Goal: Task Accomplishment & Management: Use online tool/utility

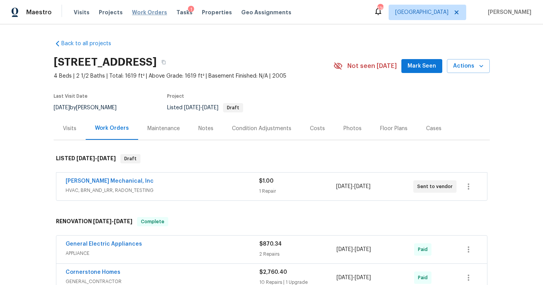
click at [143, 11] on span "Work Orders" at bounding box center [149, 12] width 35 height 8
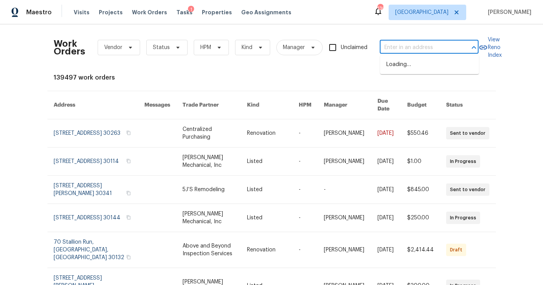
click at [409, 49] on input "text" at bounding box center [417, 48] width 77 height 12
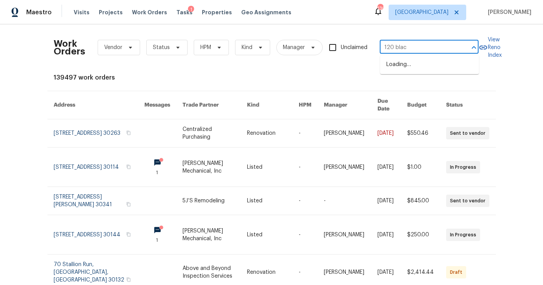
type input "120 black"
click at [416, 71] on li "[STREET_ADDRESS]" at bounding box center [429, 64] width 99 height 13
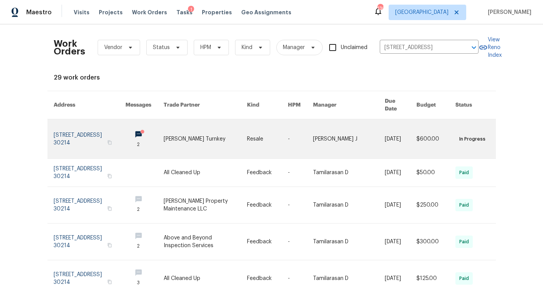
click at [94, 130] on link at bounding box center [90, 138] width 72 height 39
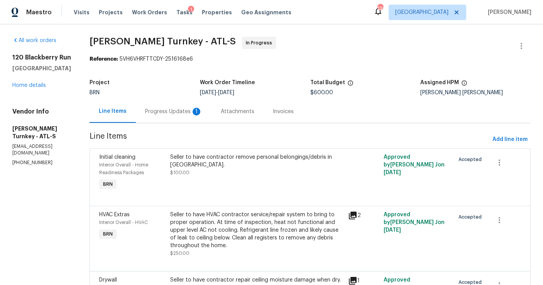
click at [169, 117] on div "Progress Updates 1" at bounding box center [174, 111] width 76 height 23
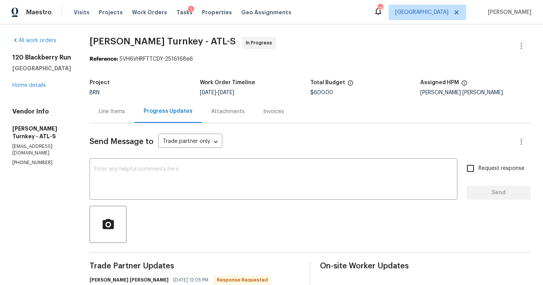
click at [115, 110] on div "Line Items" at bounding box center [112, 112] width 26 height 8
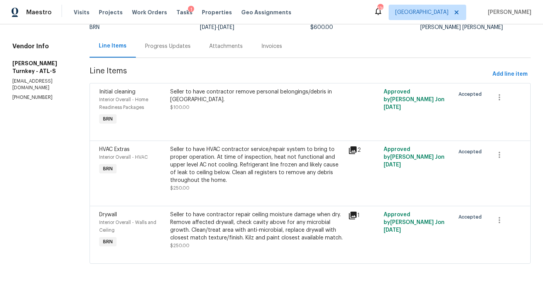
scroll to position [66, 0]
click at [353, 214] on icon at bounding box center [353, 215] width 8 height 8
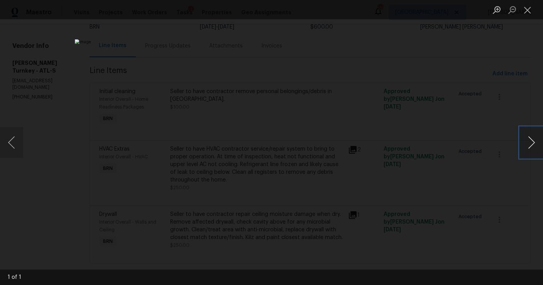
click at [531, 144] on button "Next image" at bounding box center [530, 142] width 23 height 31
click at [533, 143] on button "Next image" at bounding box center [530, 142] width 23 height 31
click at [484, 168] on div "Lightbox" at bounding box center [271, 142] width 543 height 285
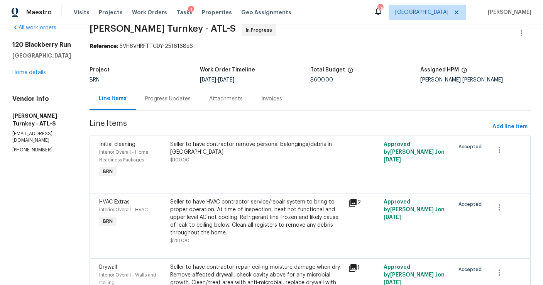
scroll to position [0, 0]
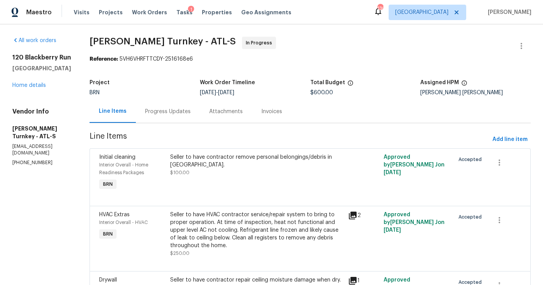
click at [164, 108] on div "Progress Updates" at bounding box center [168, 112] width 46 height 8
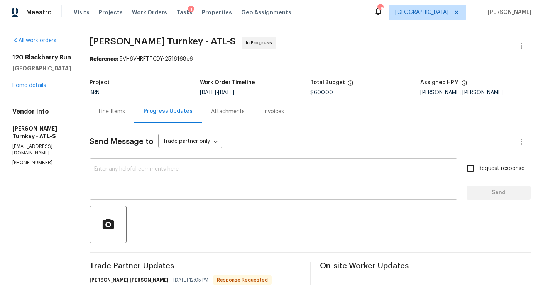
click at [188, 185] on textarea at bounding box center [273, 179] width 358 height 27
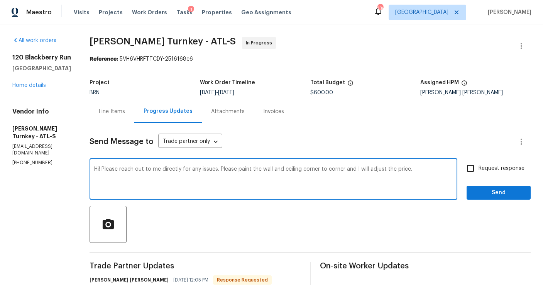
click at [266, 169] on textarea "Hi! Please reach out to me directly for any issues. Please paint the wall and c…" at bounding box center [273, 179] width 358 height 27
click at [409, 171] on textarea "Hi! Please reach out to me directly for any issues. Please paint the wall and c…" at bounding box center [273, 179] width 358 height 27
type textarea "Hi! Please reach out to me directly for any issues. Please paint the wall and c…"
click at [470, 169] on input "Request response" at bounding box center [470, 168] width 16 height 16
checkbox input "true"
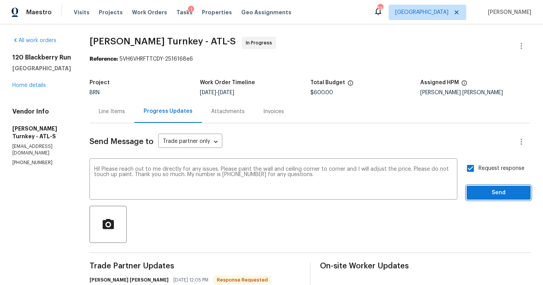
click at [484, 190] on span "Send" at bounding box center [498, 193] width 52 height 10
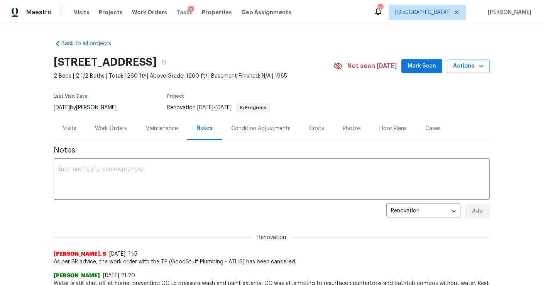
click at [176, 12] on span "Tasks" at bounding box center [184, 12] width 16 height 5
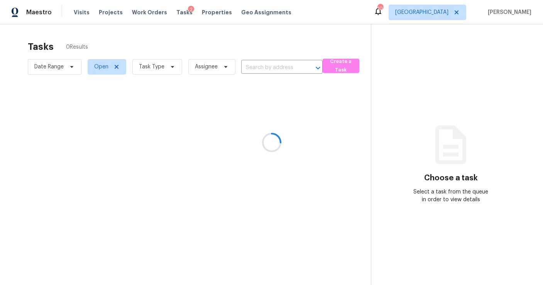
click at [150, 69] on div at bounding box center [271, 142] width 543 height 285
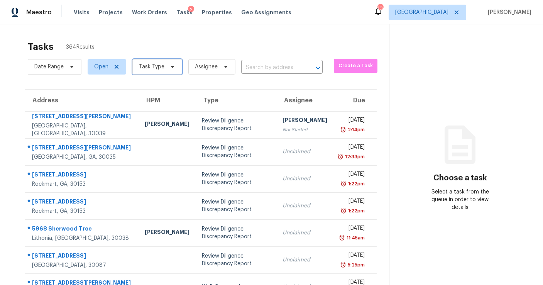
click at [150, 69] on span "Task Type" at bounding box center [151, 67] width 25 height 8
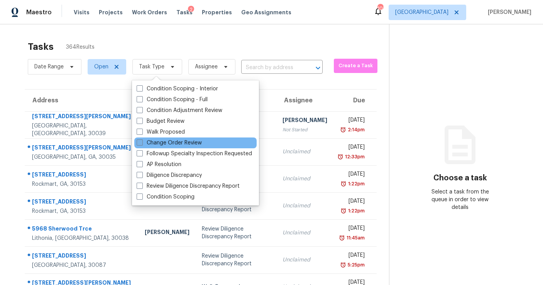
click at [175, 143] on label "Change Order Review" at bounding box center [169, 143] width 65 height 8
click at [142, 143] on input "Change Order Review" at bounding box center [139, 141] width 5 height 5
checkbox input "true"
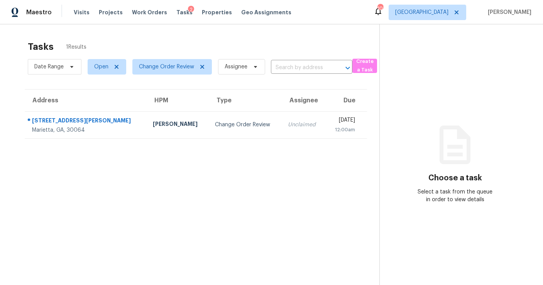
click at [283, 19] on div "Visits Projects Work Orders Tasks 2 Properties Geo Assignments" at bounding box center [187, 12] width 227 height 15
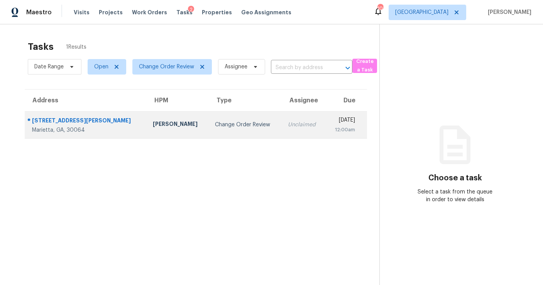
click at [215, 126] on div "Change Order Review" at bounding box center [245, 125] width 61 height 8
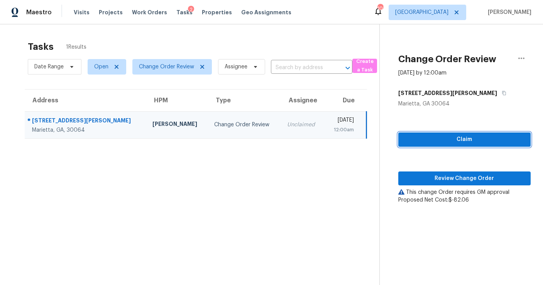
click at [462, 137] on span "Claim" at bounding box center [464, 140] width 120 height 10
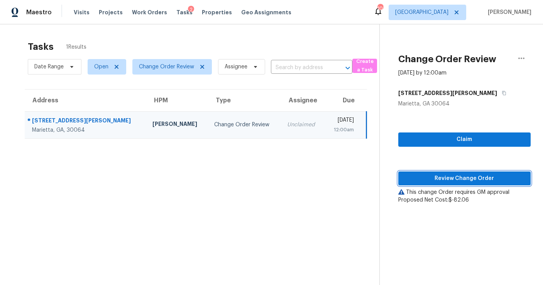
click at [450, 176] on span "Review Change Order" at bounding box center [464, 179] width 120 height 10
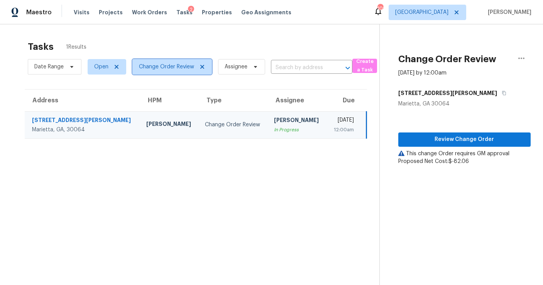
click at [200, 64] on icon at bounding box center [202, 67] width 6 height 6
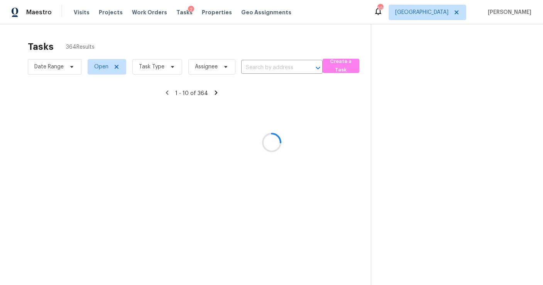
click at [152, 69] on div at bounding box center [271, 142] width 543 height 285
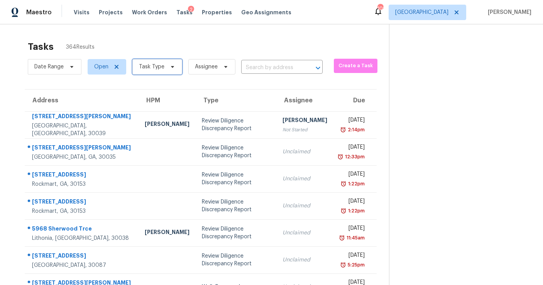
click at [157, 66] on span "Task Type" at bounding box center [151, 67] width 25 height 8
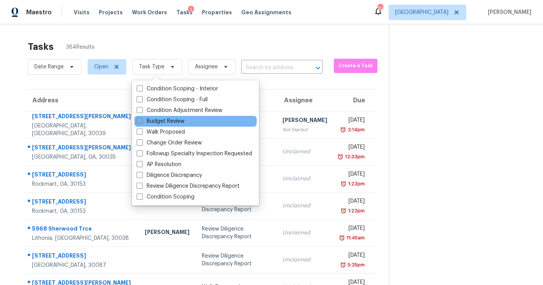
click at [164, 123] on label "Budget Review" at bounding box center [161, 121] width 48 height 8
click at [142, 122] on input "Budget Review" at bounding box center [139, 119] width 5 height 5
checkbox input "true"
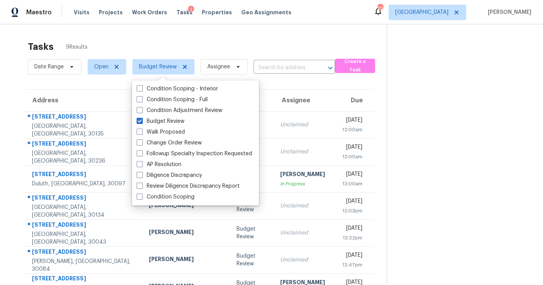
click at [244, 39] on div "Tasks 9 Results" at bounding box center [207, 47] width 359 height 20
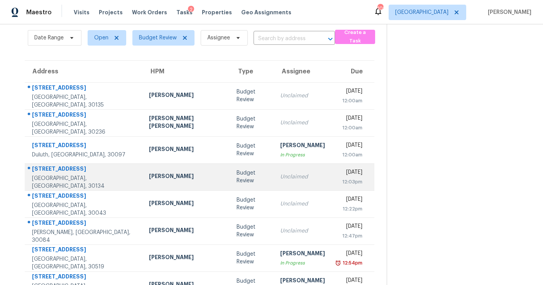
scroll to position [29, 0]
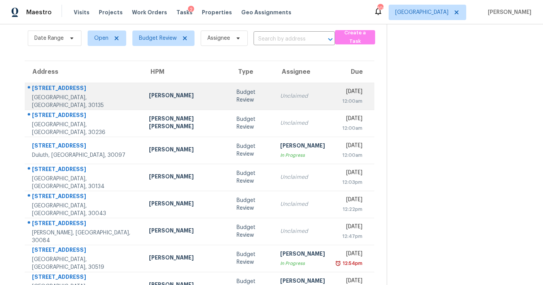
click at [236, 95] on div "Budget Review" at bounding box center [251, 95] width 31 height 15
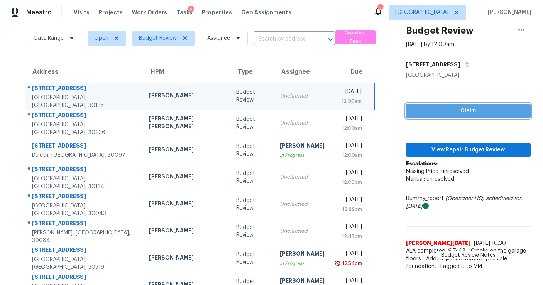
click at [444, 114] on span "Claim" at bounding box center [468, 111] width 112 height 10
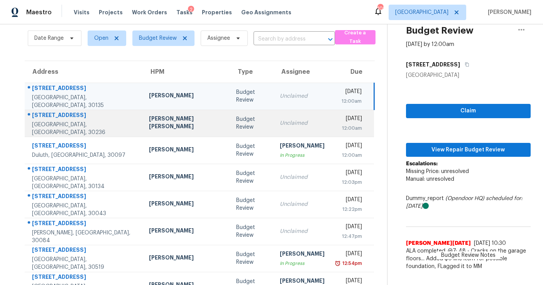
click at [273, 113] on td "Unclaimed" at bounding box center [301, 123] width 57 height 27
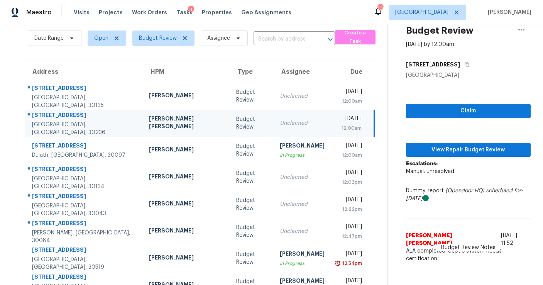
click at [456, 99] on div "Claim View Repair Budget Review Escalations: Manual: unresolved Dummy_report (O…" at bounding box center [468, 172] width 125 height 187
click at [455, 109] on span "Claim" at bounding box center [468, 111] width 112 height 10
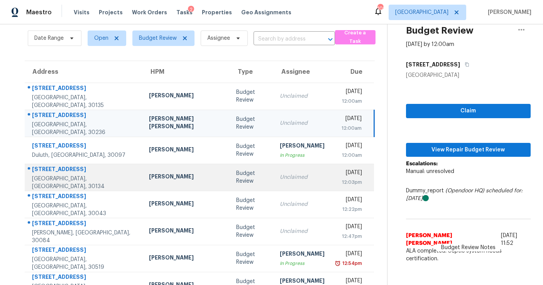
click at [280, 179] on div "Unclaimed" at bounding box center [302, 177] width 45 height 8
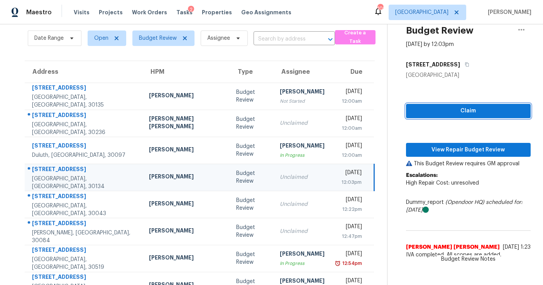
click at [439, 107] on span "Claim" at bounding box center [468, 111] width 112 height 10
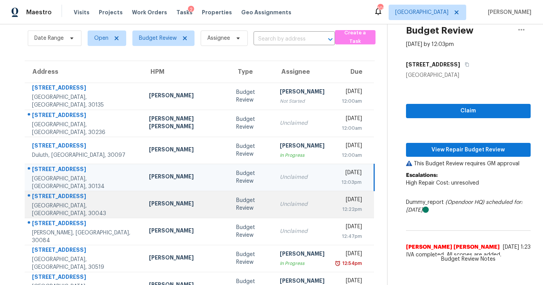
click at [278, 211] on td "Unclaimed" at bounding box center [301, 203] width 57 height 27
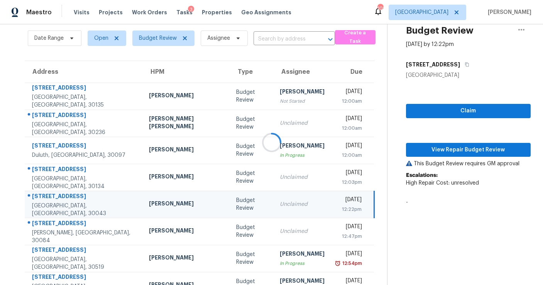
click at [426, 113] on div at bounding box center [271, 142] width 543 height 285
click at [276, 226] on div at bounding box center [271, 142] width 543 height 285
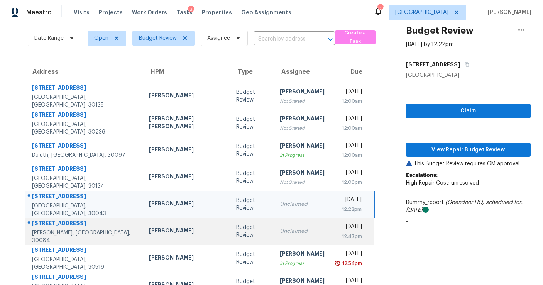
click at [280, 233] on div "Unclaimed" at bounding box center [302, 231] width 45 height 8
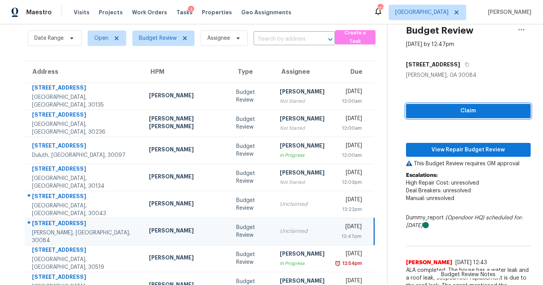
click at [427, 115] on button "Claim" at bounding box center [468, 111] width 125 height 14
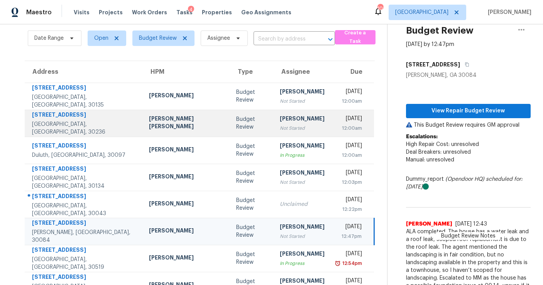
click at [273, 110] on td "Cynthia Herriott Not Started" at bounding box center [301, 123] width 57 height 27
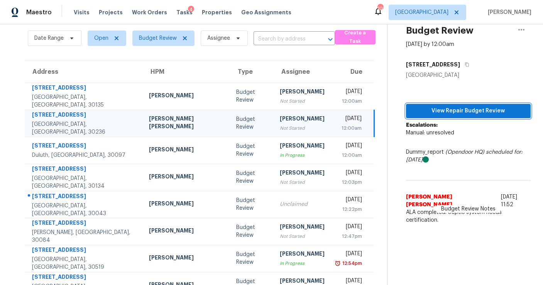
click at [412, 107] on span "View Repair Budget Review" at bounding box center [468, 111] width 112 height 10
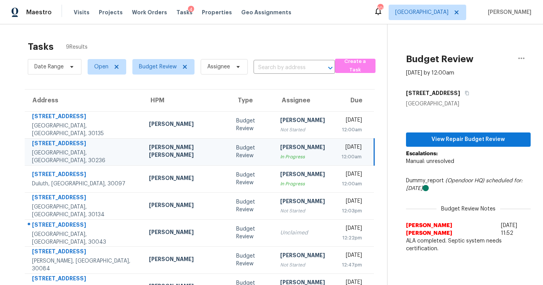
scroll to position [76, 0]
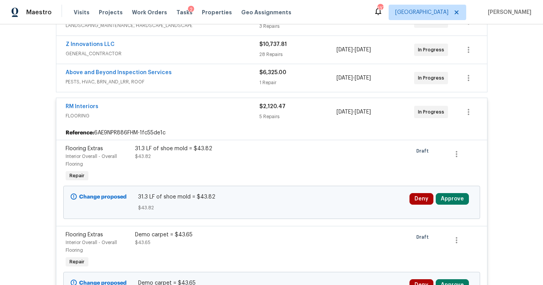
scroll to position [195, 0]
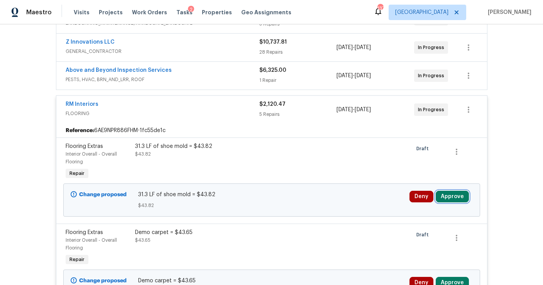
click at [451, 194] on button "Approve" at bounding box center [451, 196] width 33 height 12
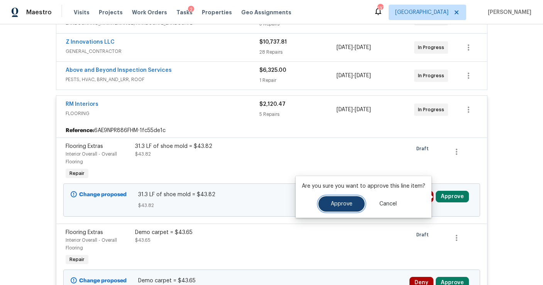
click at [347, 202] on span "Approve" at bounding box center [341, 204] width 22 height 6
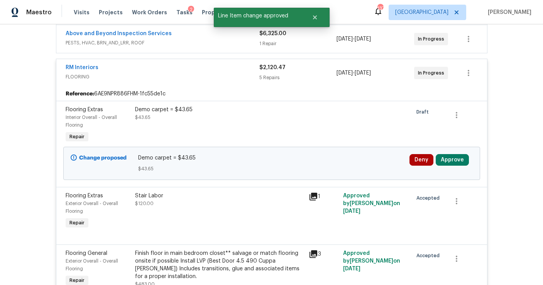
scroll to position [244, 0]
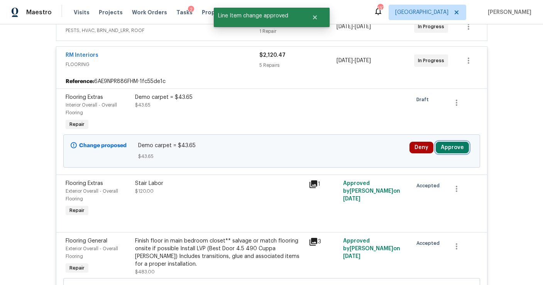
click at [457, 142] on button "Approve" at bounding box center [451, 148] width 33 height 12
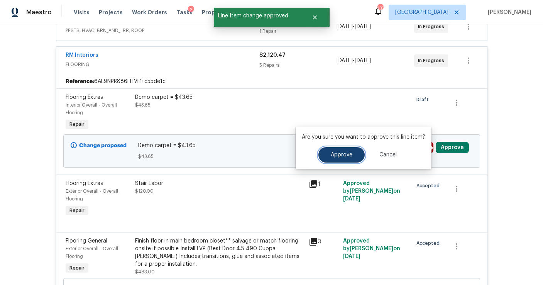
click at [337, 158] on button "Approve" at bounding box center [341, 154] width 46 height 15
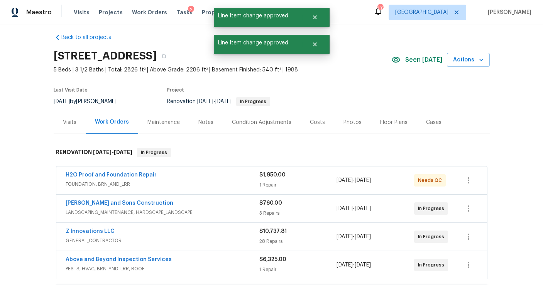
scroll to position [0, 0]
